Goal: Information Seeking & Learning: Learn about a topic

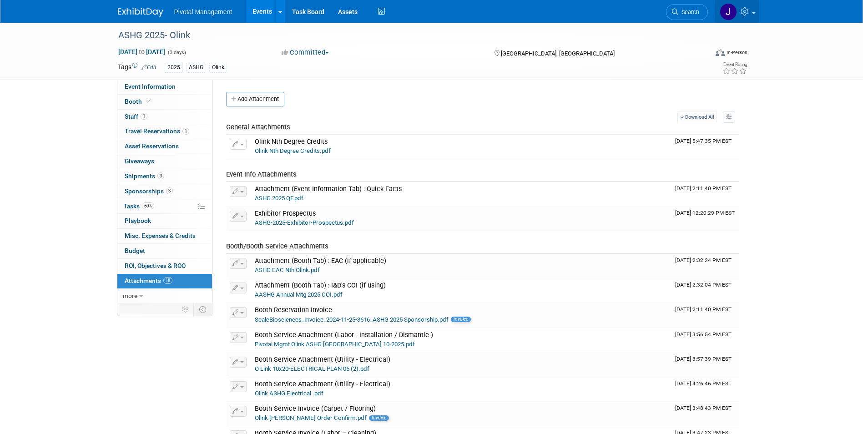
click at [746, 14] on icon at bounding box center [746, 11] width 10 height 8
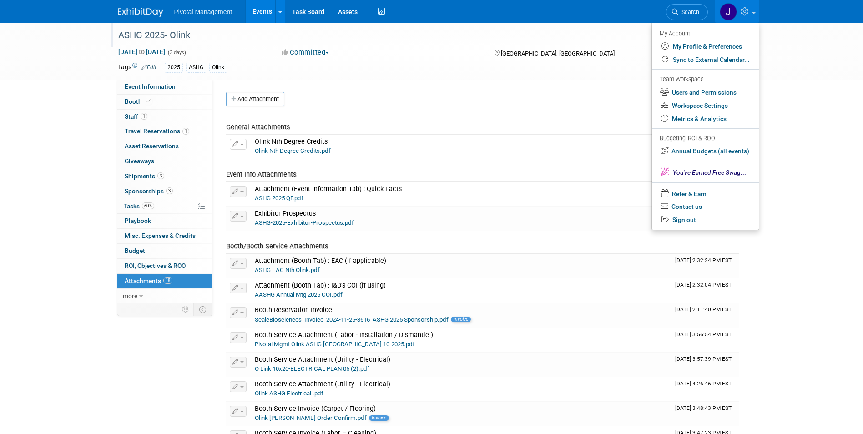
click at [580, 41] on div "ASHG 2025- Olink" at bounding box center [404, 35] width 579 height 16
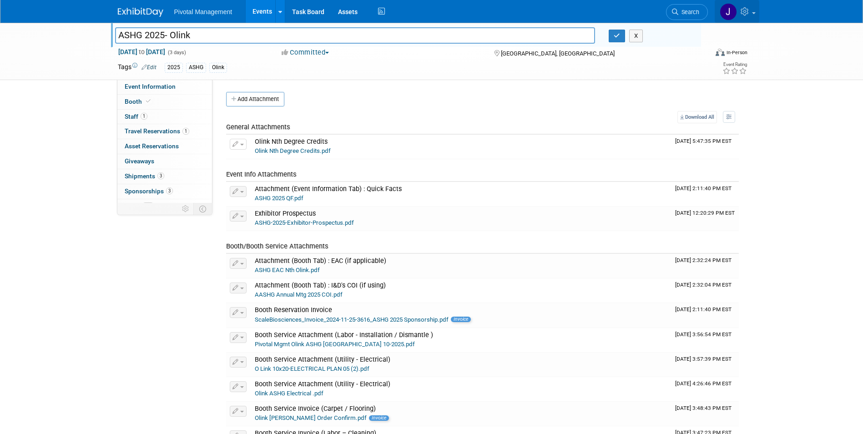
click at [740, 14] on link at bounding box center [737, 11] width 45 height 23
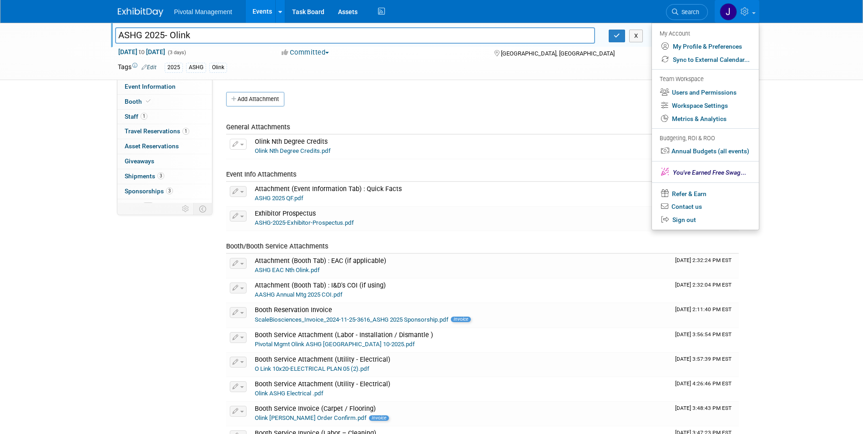
click at [740, 14] on link at bounding box center [737, 11] width 45 height 23
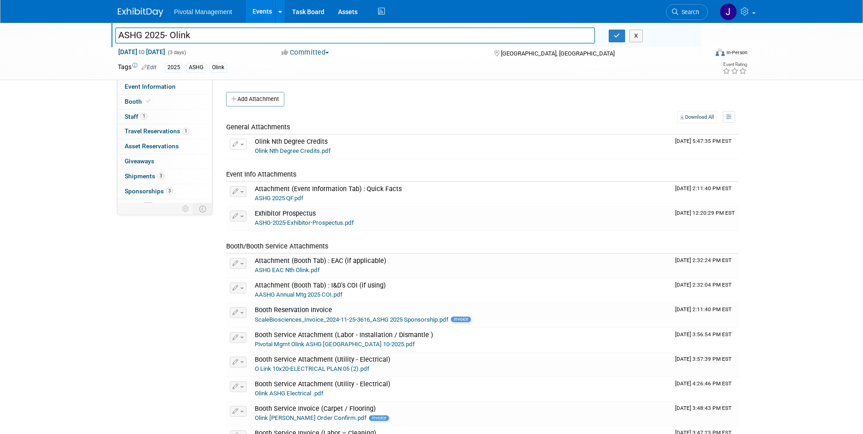
click at [156, 13] on img at bounding box center [141, 12] width 46 height 9
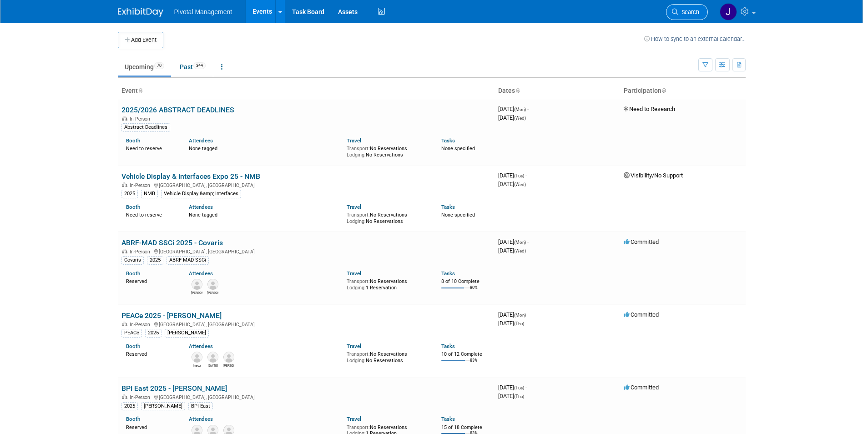
click at [687, 15] on span "Search" at bounding box center [689, 12] width 21 height 7
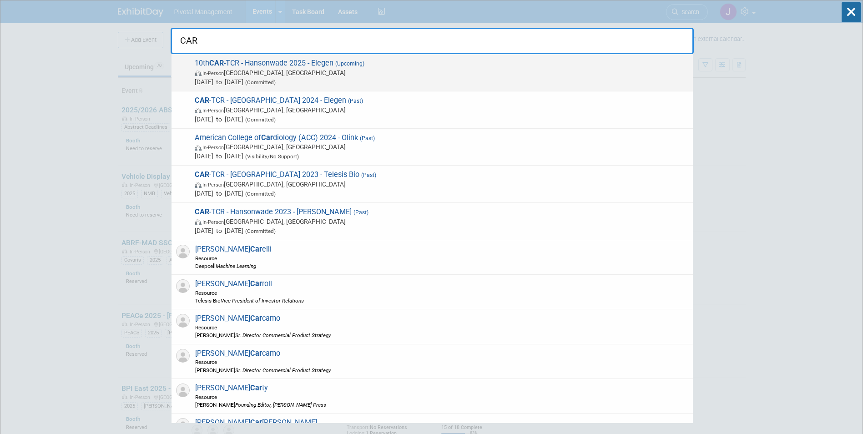
type input "CAR"
click at [402, 75] on span "In-Person Boston, MA" at bounding box center [442, 72] width 494 height 9
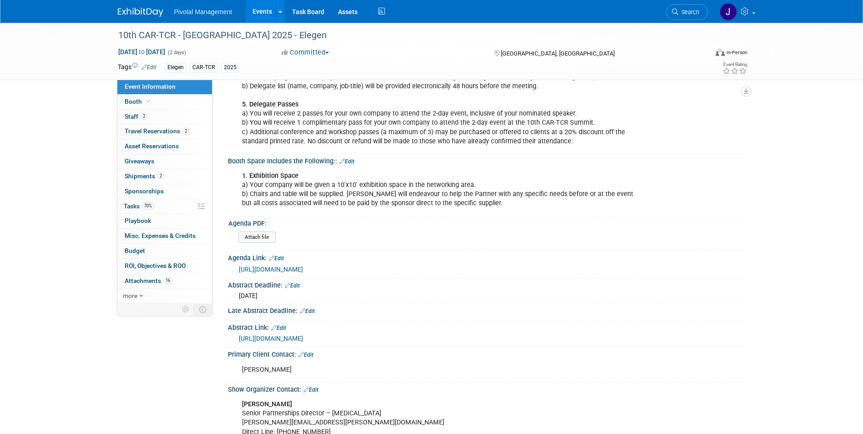
scroll to position [377, 0]
click at [303, 264] on link "https://www.linkedin.com/smart-links/AQGx4M72gqVLPQ/9625e591-8d26-4333-a3b5-55a…" at bounding box center [271, 267] width 64 height 7
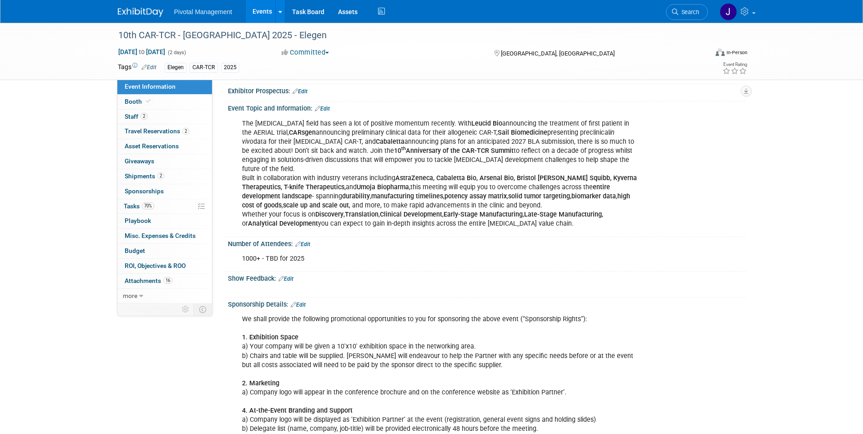
scroll to position [0, 0]
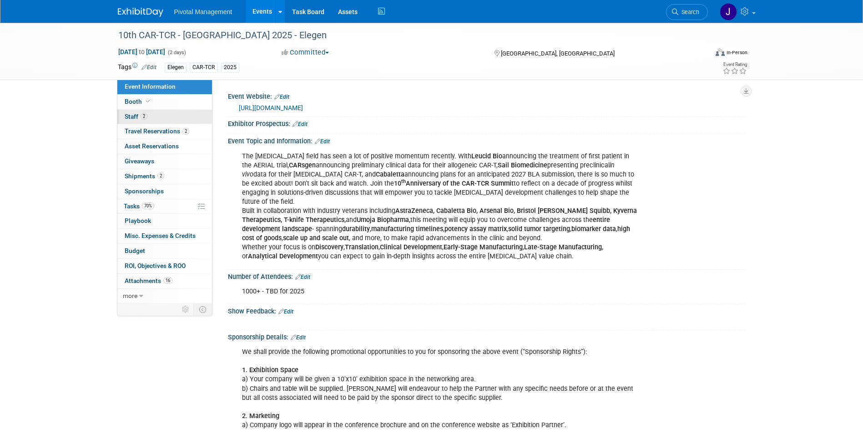
click at [156, 117] on link "2 Staff 2" at bounding box center [164, 117] width 95 height 15
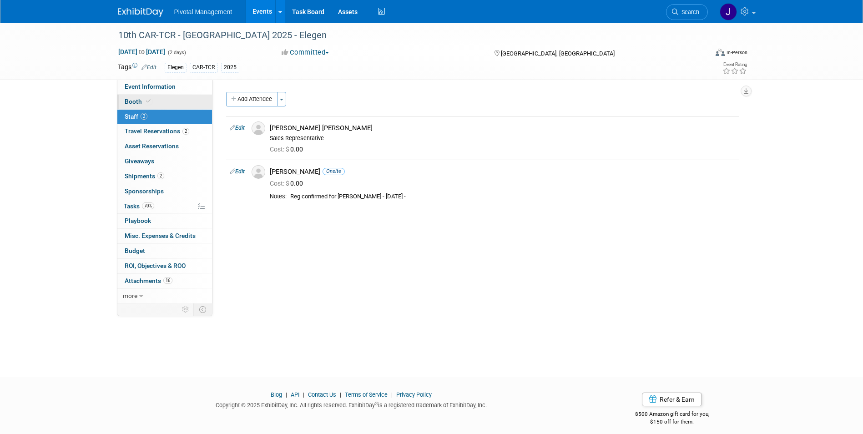
click at [158, 102] on link "Booth" at bounding box center [164, 102] width 95 height 15
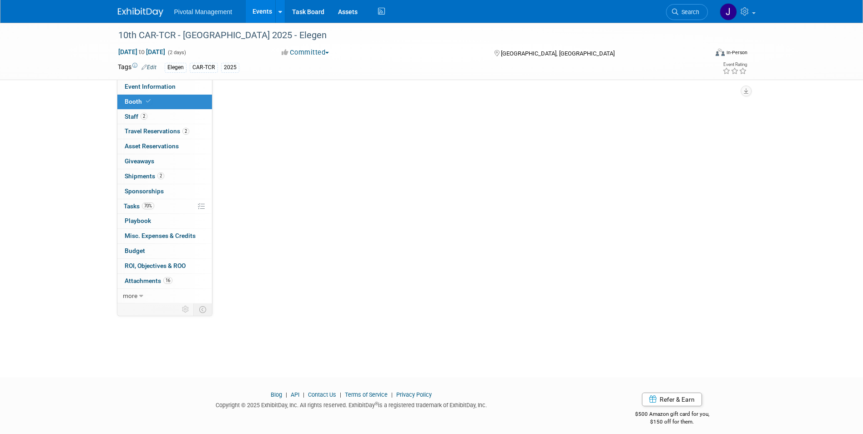
select select "Yes"
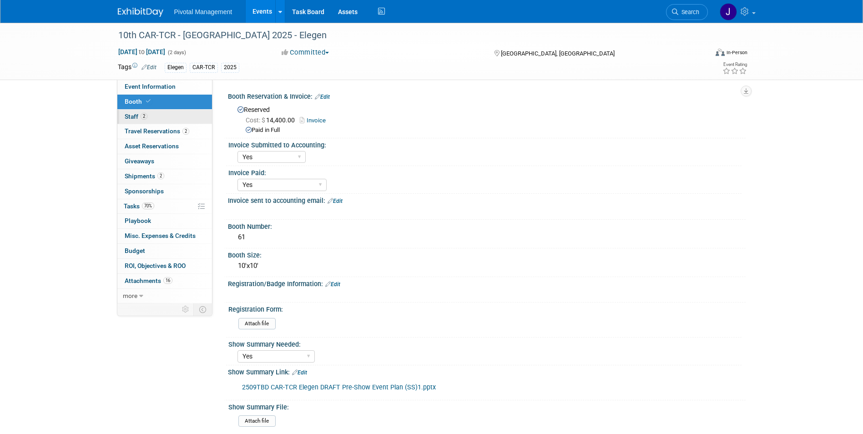
drag, startPoint x: 155, startPoint y: 113, endPoint x: 154, endPoint y: 120, distance: 6.8
click at [154, 113] on link "2 Staff 2" at bounding box center [164, 117] width 95 height 15
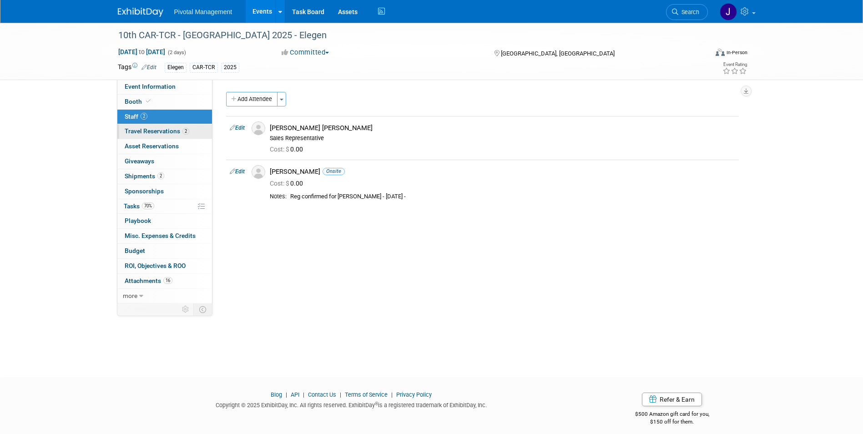
click at [156, 133] on span "Travel Reservations 2" at bounding box center [157, 130] width 65 height 7
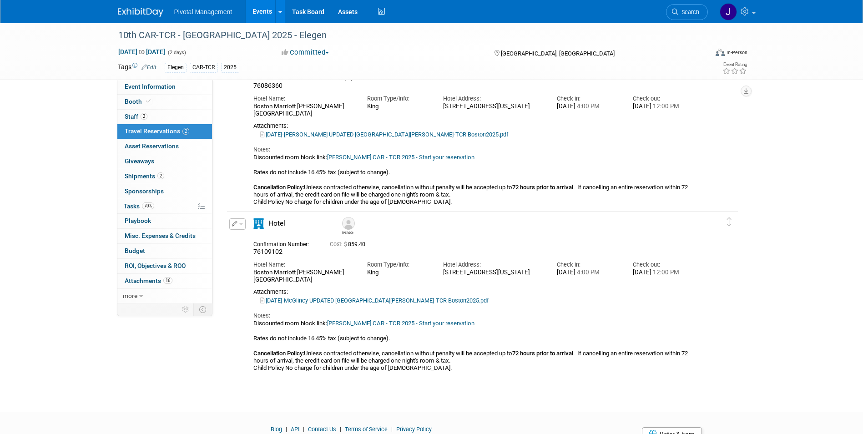
scroll to position [74, 0]
click at [132, 88] on span "Event Information" at bounding box center [150, 86] width 51 height 7
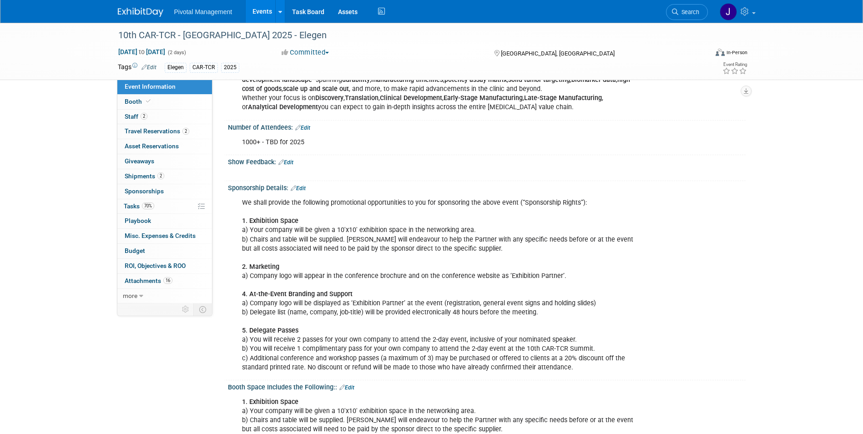
scroll to position [0, 0]
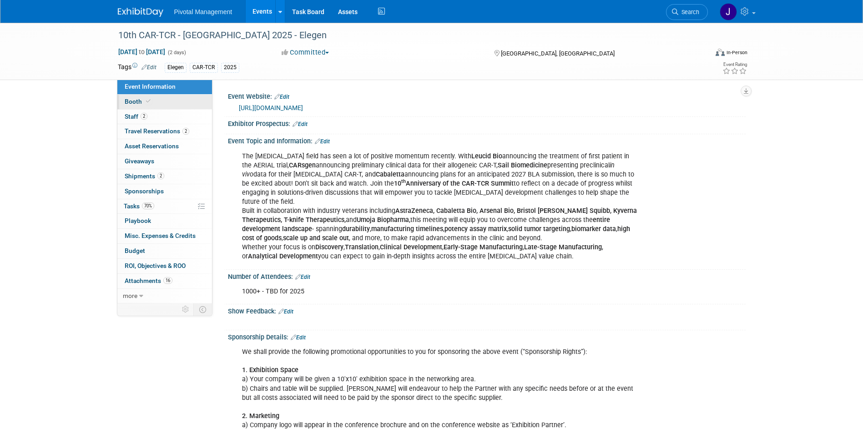
click at [139, 96] on link "Booth" at bounding box center [164, 102] width 95 height 15
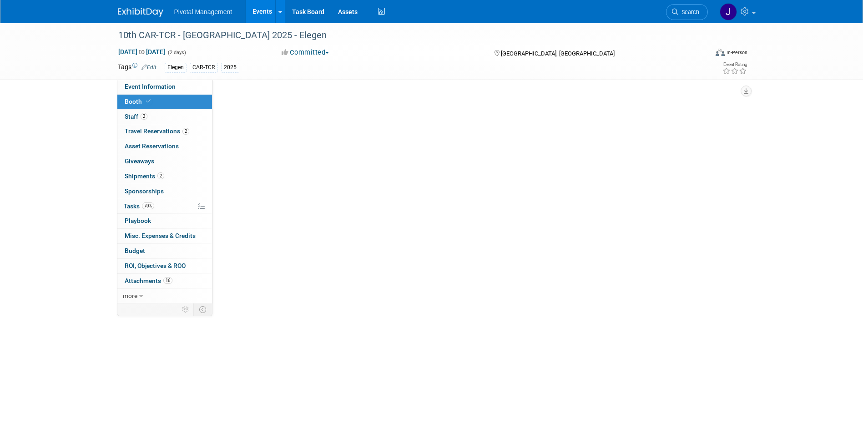
select select "Yes"
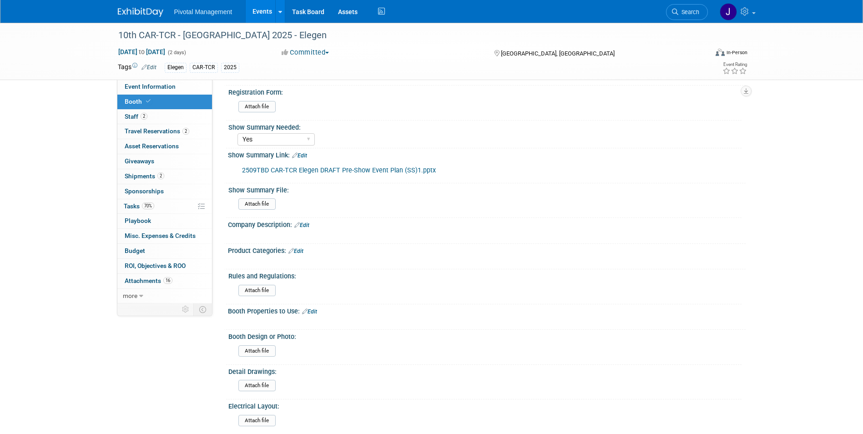
scroll to position [232, 0]
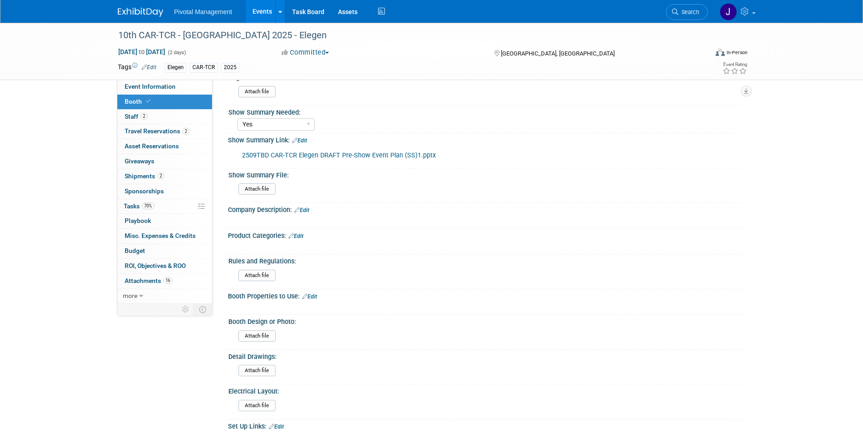
click at [373, 158] on link "2509TBD CAR-TCR Elegen DRAFT Pre-Show Event Plan (SS)1.pptx" at bounding box center [339, 156] width 194 height 8
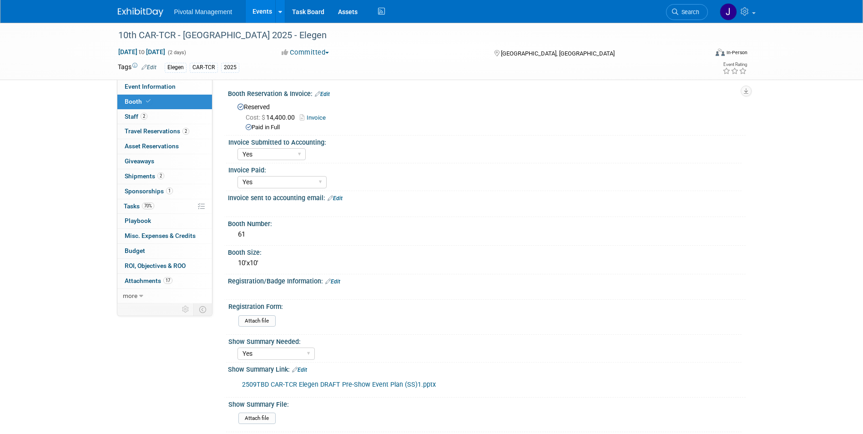
scroll to position [0, 0]
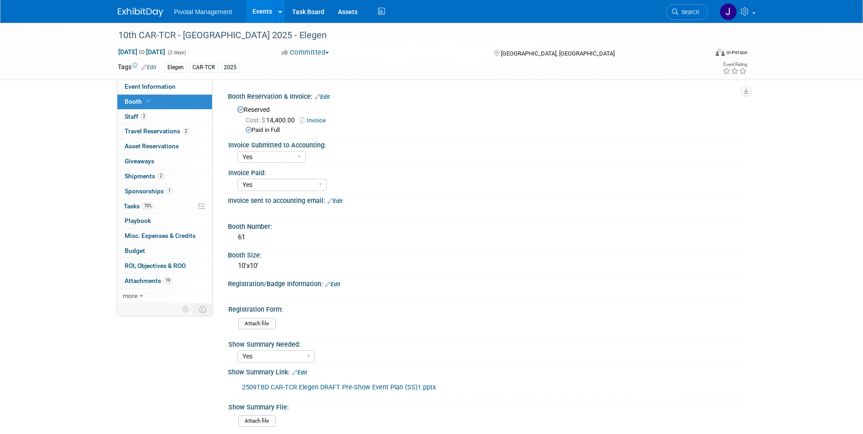
click at [264, 11] on link "Events" at bounding box center [262, 11] width 33 height 23
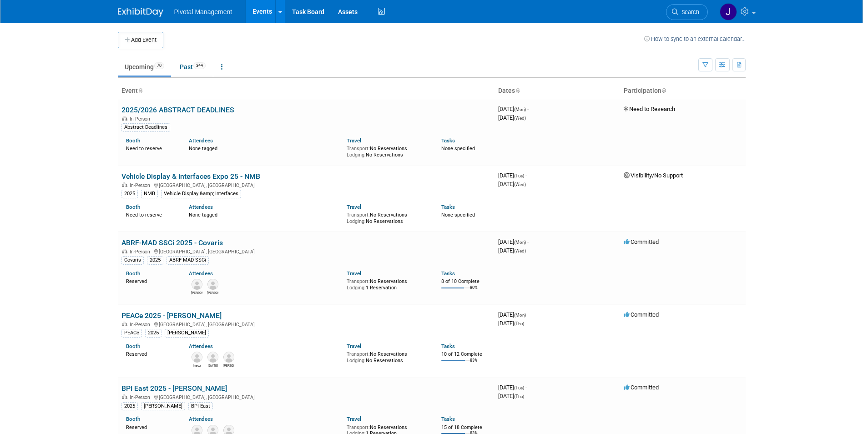
click at [691, 3] on li "Search" at bounding box center [687, 11] width 42 height 22
click at [688, 12] on span "Search" at bounding box center [689, 12] width 21 height 7
click at [689, 10] on span "Search" at bounding box center [689, 12] width 21 height 7
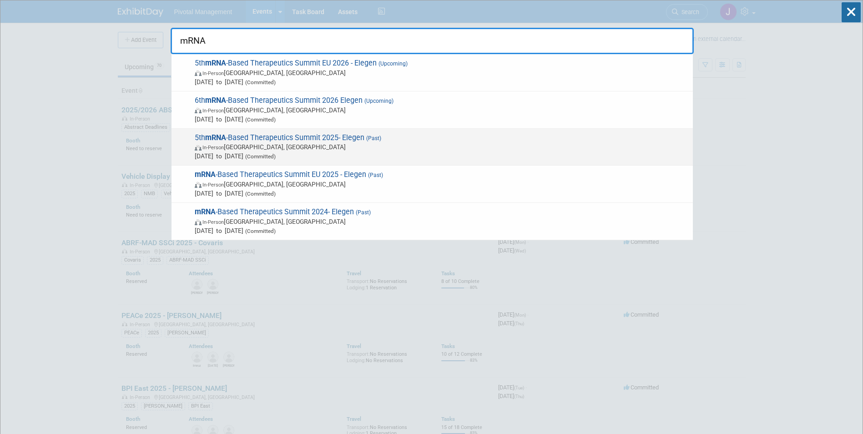
type input "mRNA"
click at [289, 148] on span "In-Person Boston, MA" at bounding box center [442, 146] width 494 height 9
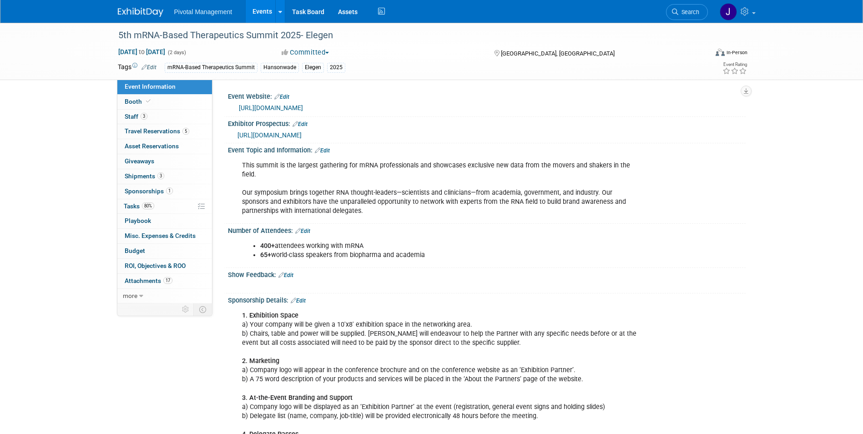
click at [267, 13] on link "Events" at bounding box center [262, 11] width 33 height 23
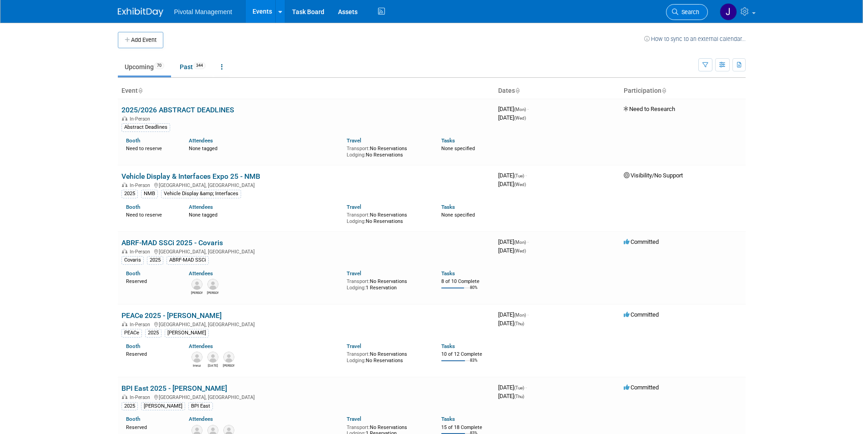
click at [682, 15] on span "Search" at bounding box center [689, 12] width 21 height 7
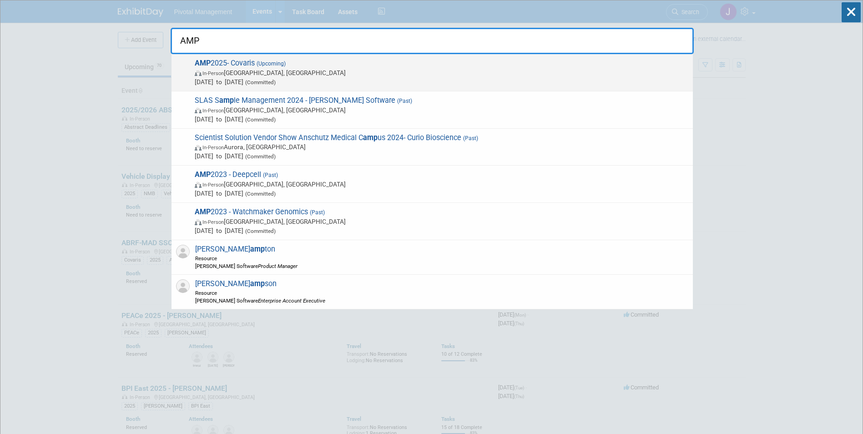
type input "AMP"
click at [325, 79] on span "Nov 11, 2025 to Nov 15, 2025 (Committed)" at bounding box center [442, 81] width 494 height 9
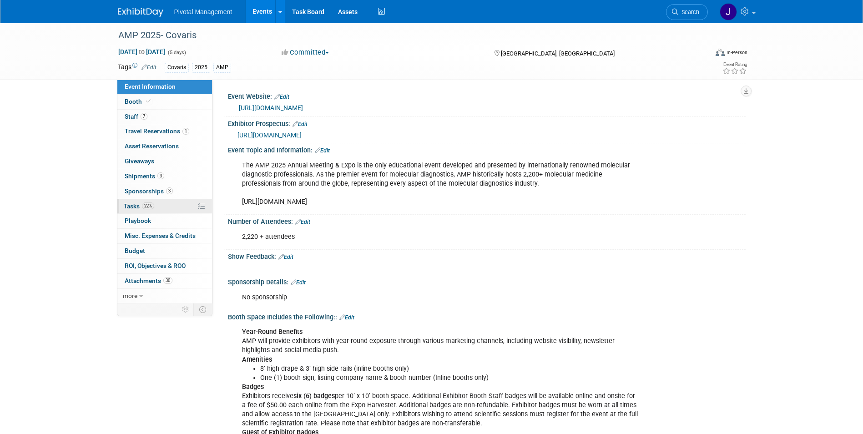
click at [142, 201] on link "22% Tasks 22%" at bounding box center [164, 206] width 95 height 15
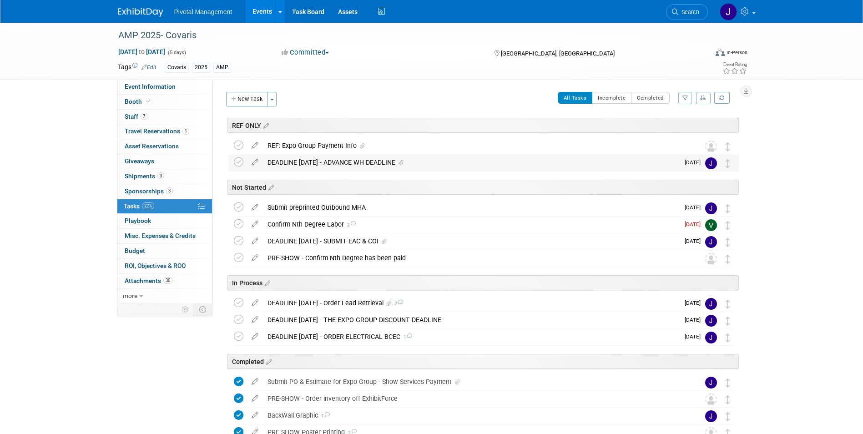
click at [343, 165] on div "DEADLINE OCT 31 - ADVANCE WH DEADLINE" at bounding box center [471, 162] width 416 height 15
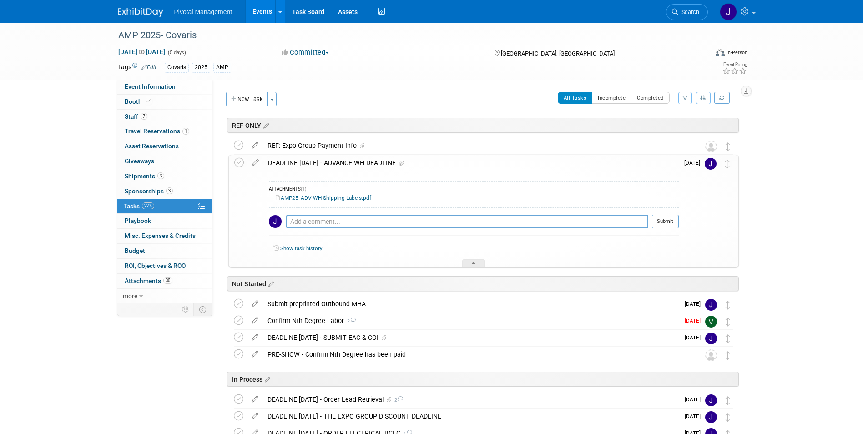
click at [343, 164] on div "DEADLINE OCT 31 - ADVANCE WH DEADLINE" at bounding box center [472, 162] width 416 height 15
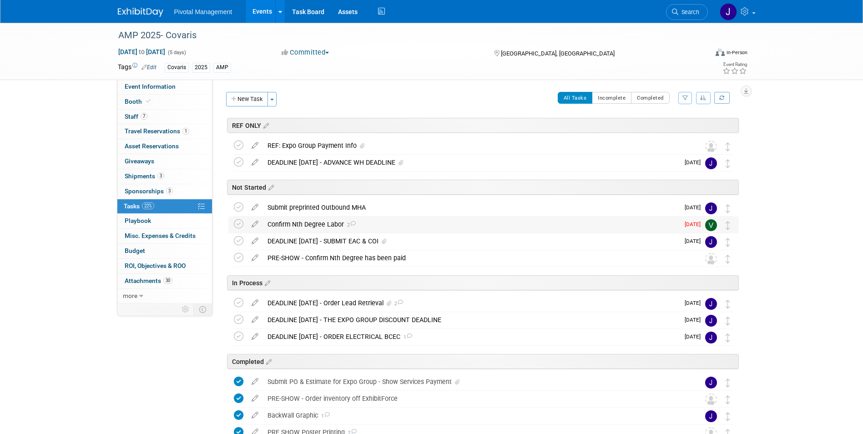
click at [340, 226] on div "Confirm Nth Degree Labor 2" at bounding box center [471, 224] width 416 height 15
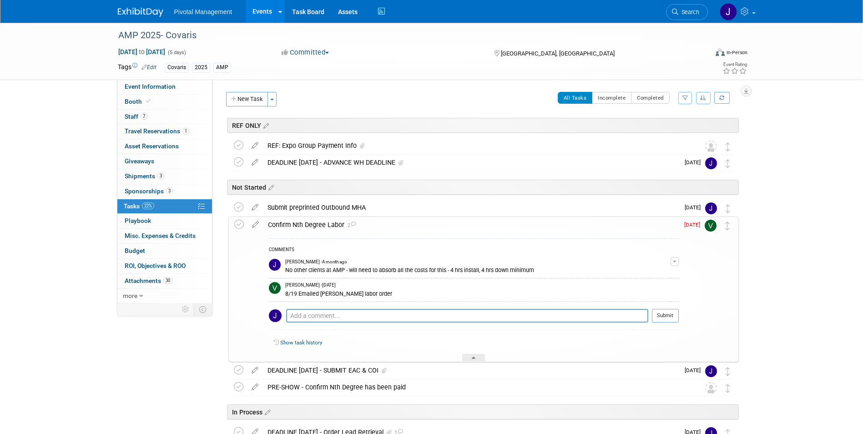
click at [340, 226] on div "Confirm Nth Degree Labor 2" at bounding box center [472, 224] width 416 height 15
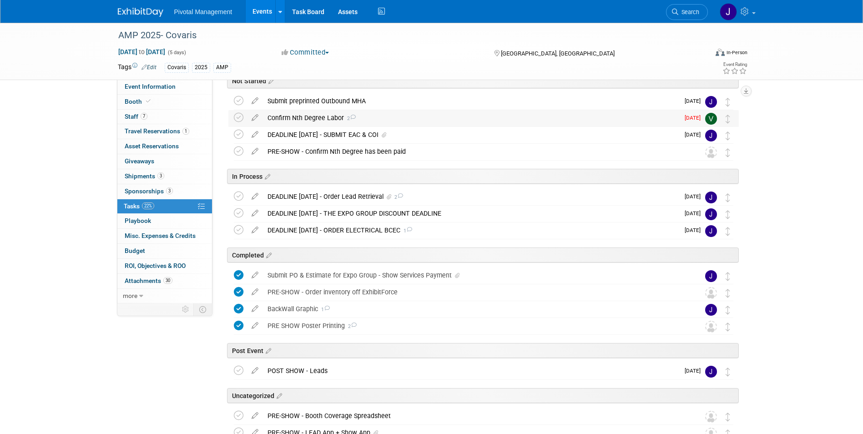
scroll to position [109, 0]
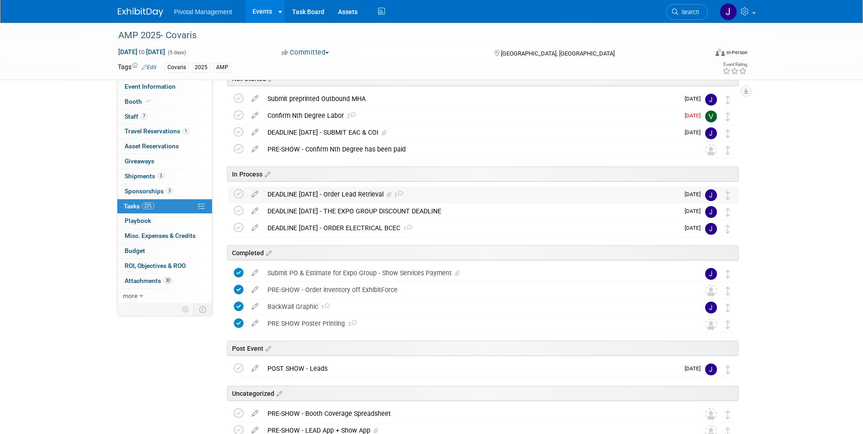
click at [335, 193] on div "DEADLINE OCT 10 - Order Lead Retrieval 2" at bounding box center [471, 194] width 416 height 15
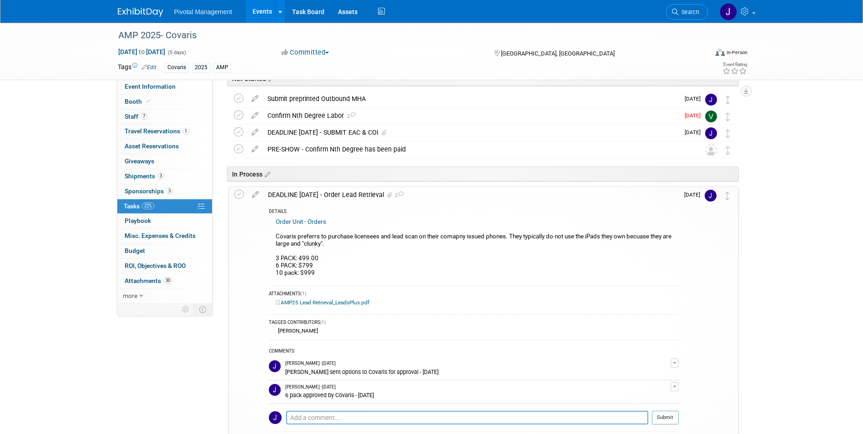
click at [335, 193] on div "DEADLINE OCT 10 - Order Lead Retrieval 2" at bounding box center [472, 194] width 416 height 15
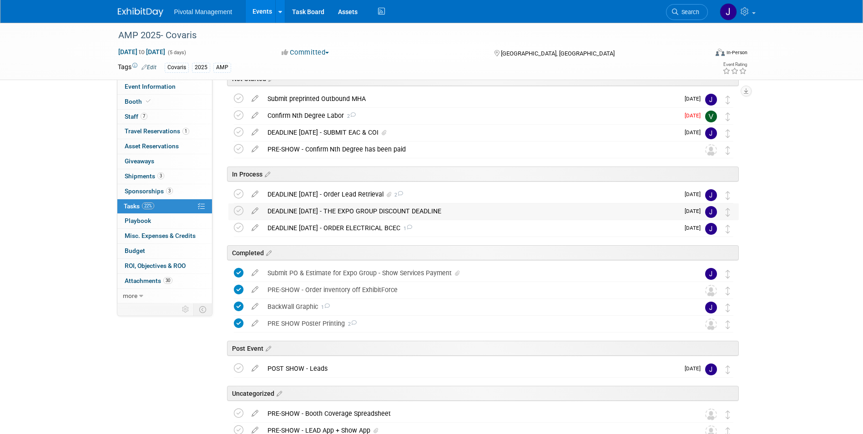
click at [366, 213] on div "DEADLINE OCT 13 - THE EXPO GROUP DISCOUNT DEADLINE" at bounding box center [471, 210] width 416 height 15
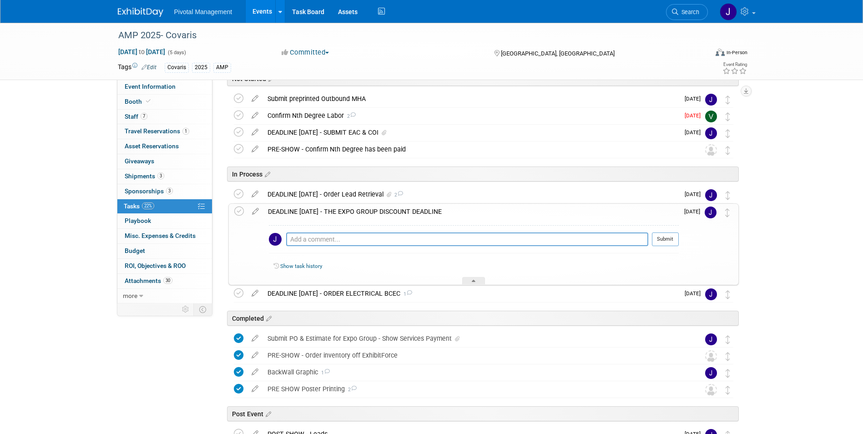
click at [366, 213] on div "DEADLINE OCT 13 - THE EXPO GROUP DISCOUNT DEADLINE" at bounding box center [472, 211] width 416 height 15
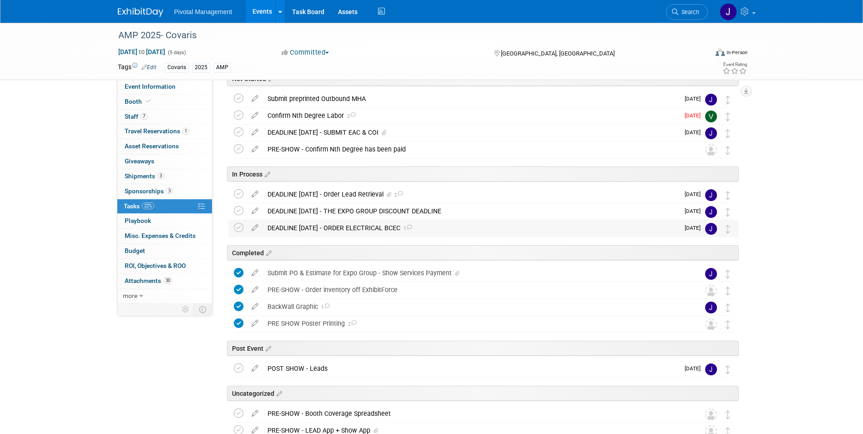
click at [364, 226] on div "DEADLINE OCT 13 - ORDER ELECTRICAL BCEC 1" at bounding box center [471, 227] width 416 height 15
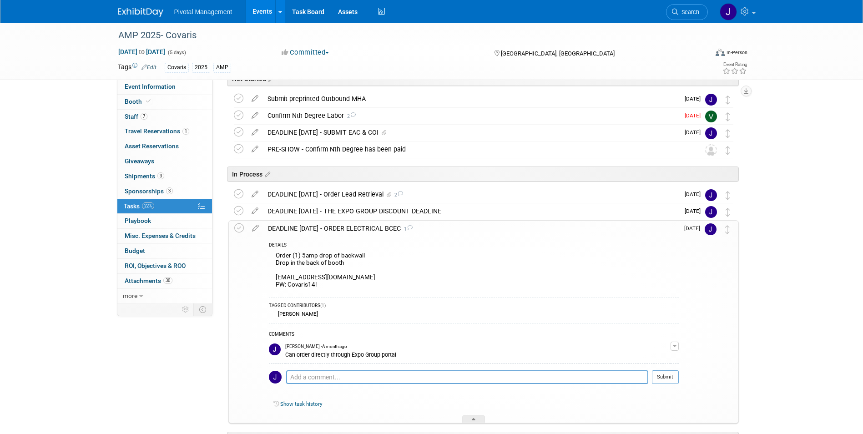
click at [364, 226] on div "DEADLINE OCT 13 - ORDER ELECTRICAL BCEC 1" at bounding box center [472, 228] width 416 height 15
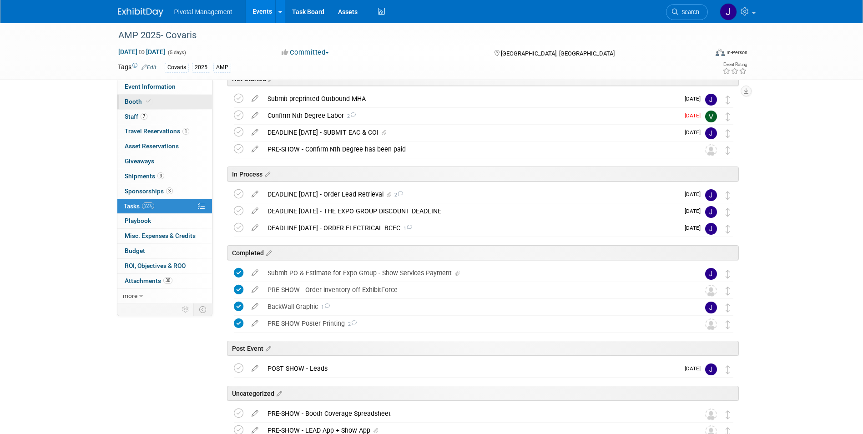
click at [135, 107] on link "Booth" at bounding box center [164, 102] width 95 height 15
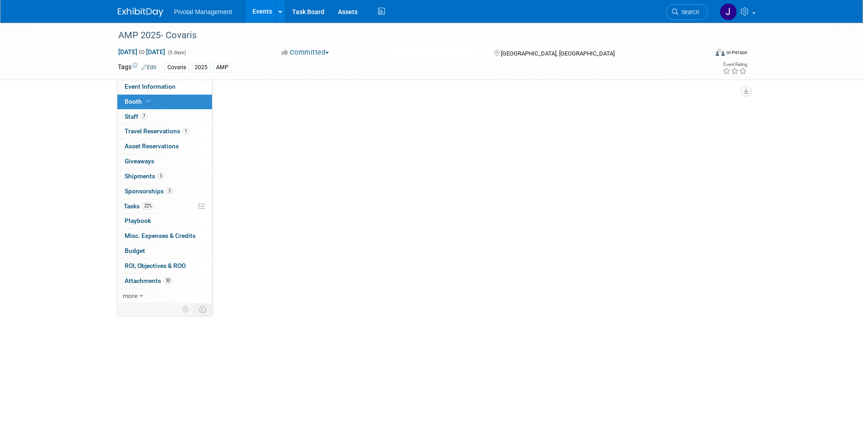
scroll to position [0, 0]
select select "Yes"
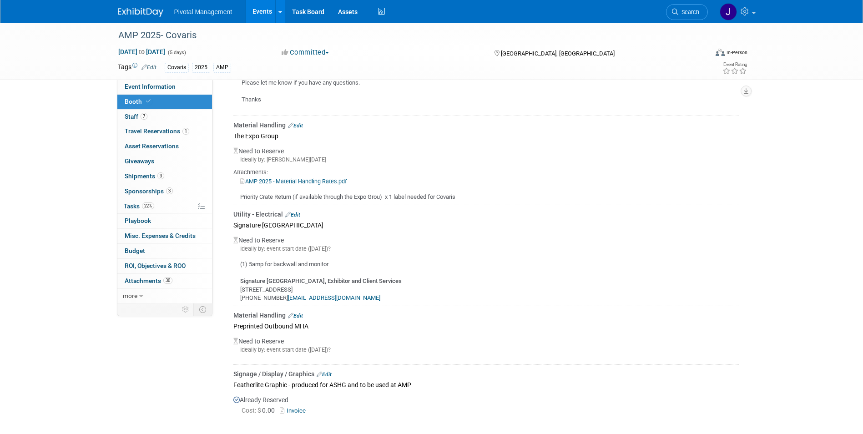
scroll to position [1461, 0]
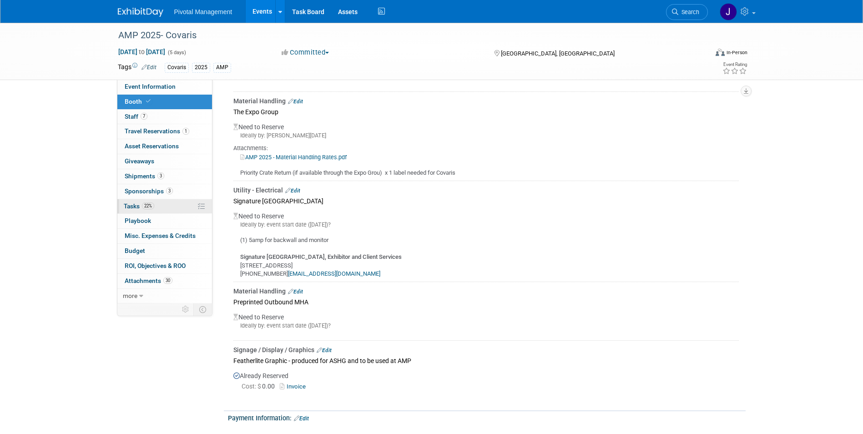
click at [139, 205] on span "Tasks 22%" at bounding box center [139, 206] width 30 height 7
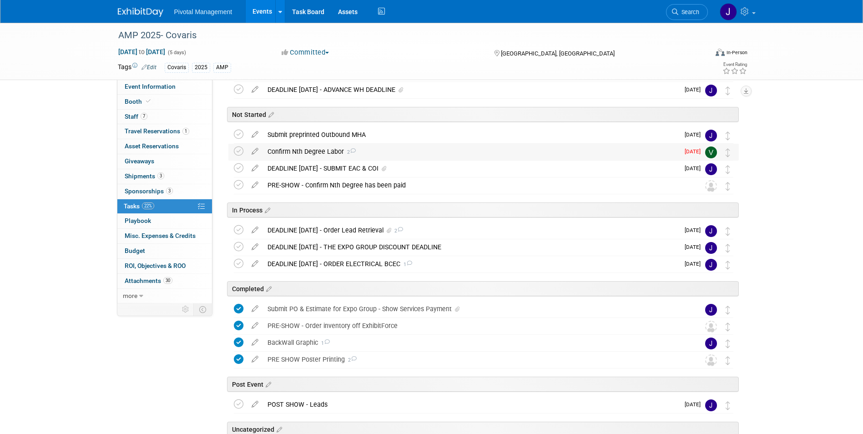
scroll to position [72, 0]
click at [428, 246] on div "DEADLINE OCT 13 - THE EXPO GROUP DISCOUNT DEADLINE" at bounding box center [471, 247] width 416 height 15
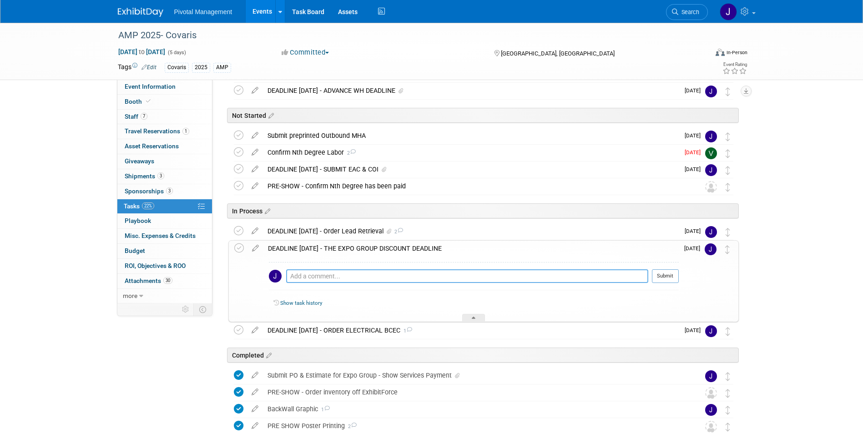
click at [397, 272] on textarea at bounding box center [467, 276] width 362 height 14
type textarea "Orders submitted for PO 8/15/25"
click at [675, 273] on button "Submit" at bounding box center [665, 276] width 27 height 14
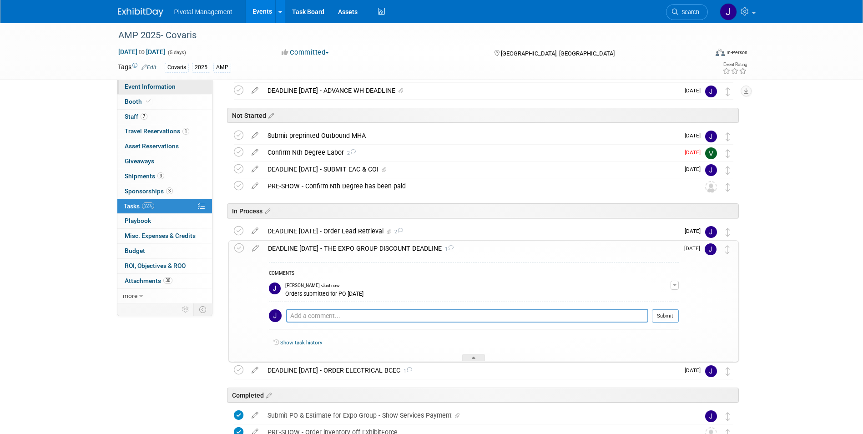
click at [142, 84] on span "Event Information" at bounding box center [150, 86] width 51 height 7
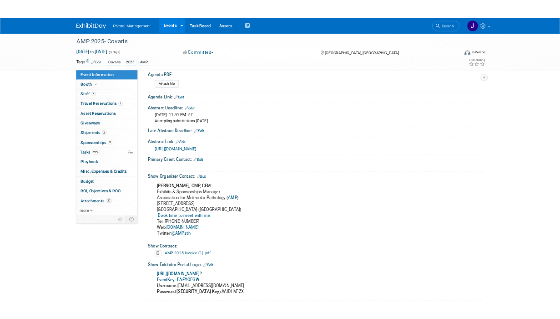
scroll to position [563, 0]
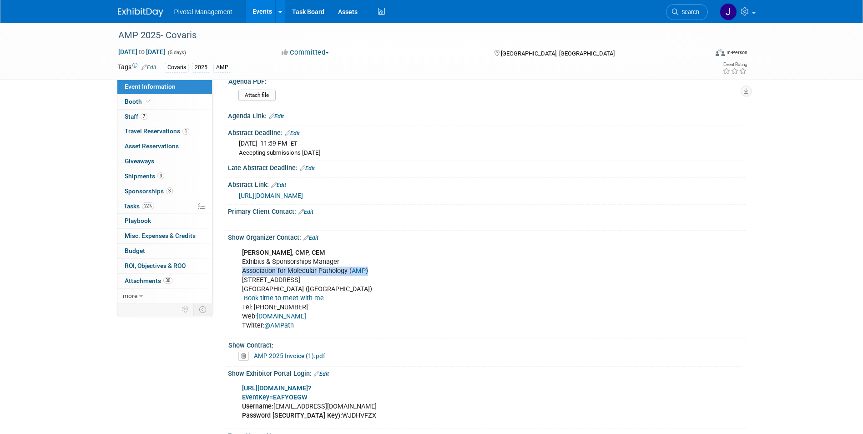
drag, startPoint x: 241, startPoint y: 271, endPoint x: 374, endPoint y: 274, distance: 132.9
click at [374, 274] on div "Crystal Oliveto, CMP, CEM Exhibits & Sponsorships Manager Association for Molec…" at bounding box center [441, 289] width 410 height 91
copy div "Association for Molecular Pathology ( AMP )"
click at [269, 12] on link "Events" at bounding box center [262, 11] width 33 height 23
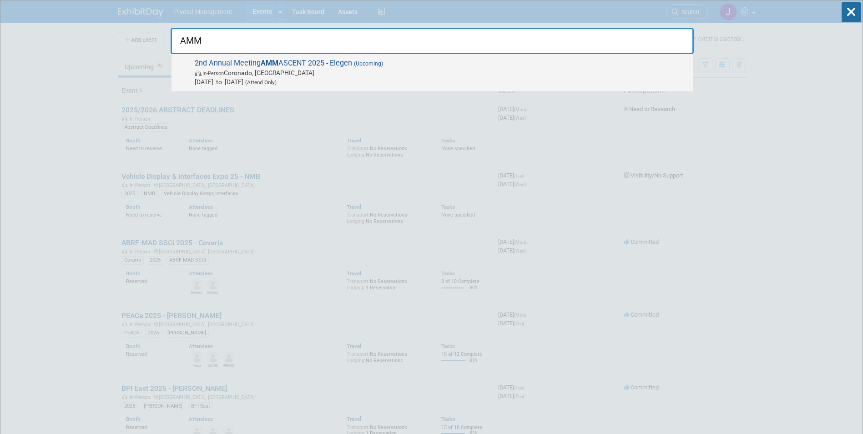
type input "AMM"
click at [355, 71] on span "In-Person Coronado, CA" at bounding box center [442, 72] width 494 height 9
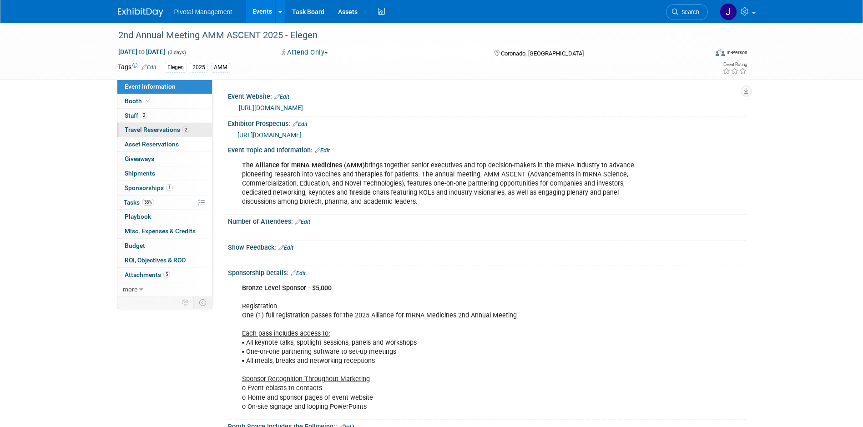
click at [140, 127] on span "Travel Reservations 2" at bounding box center [157, 129] width 65 height 7
